Goal: Task Accomplishment & Management: Manage account settings

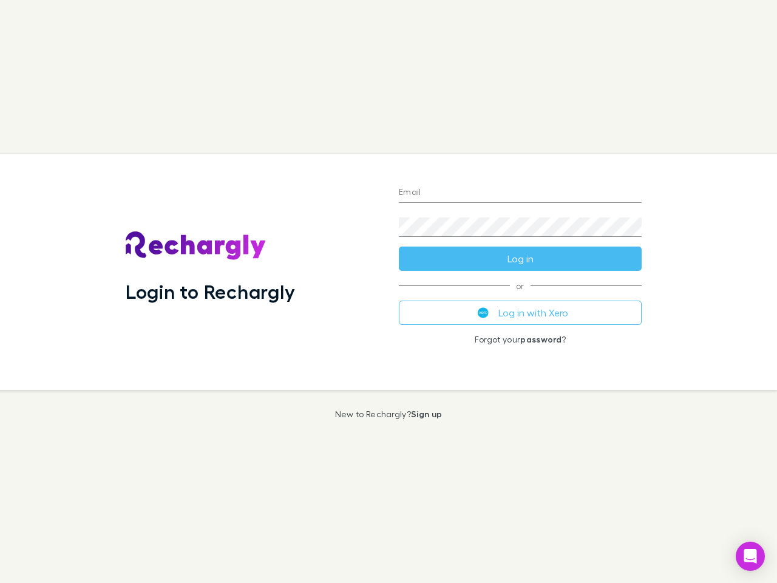
click at [389, 292] on div "Login to Rechargly" at bounding box center [252, 272] width 273 height 236
click at [521, 193] on input "Email" at bounding box center [520, 192] width 243 height 19
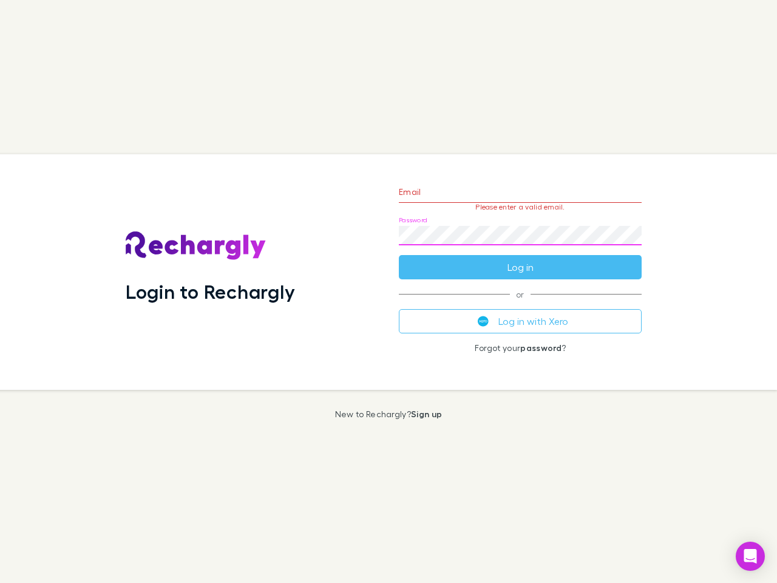
click at [521, 259] on form "Email Please enter a valid email. Password Log in" at bounding box center [520, 227] width 243 height 106
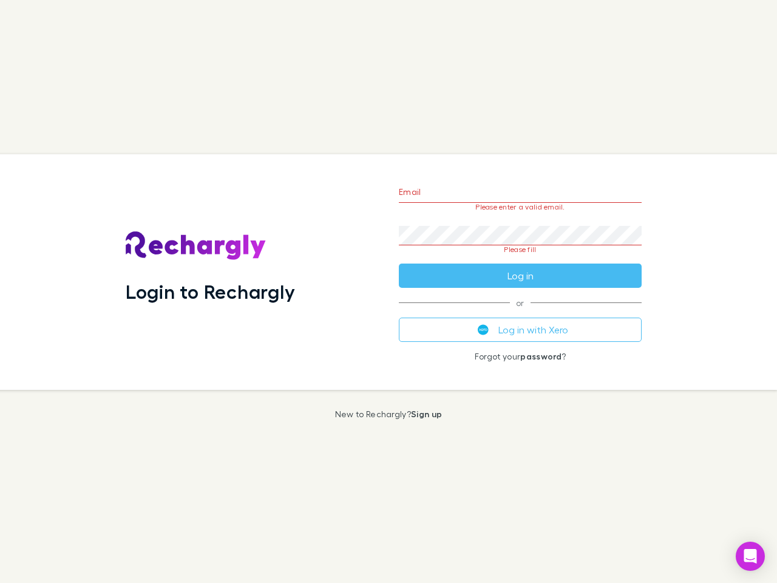
click at [521, 313] on div "Email Please enter a valid email. Password Please fill Log in or Log in with Xe…" at bounding box center [520, 272] width 262 height 236
click at [751, 556] on icon "Open Intercom Messenger" at bounding box center [751, 556] width 13 height 15
